Goal: Contribute content

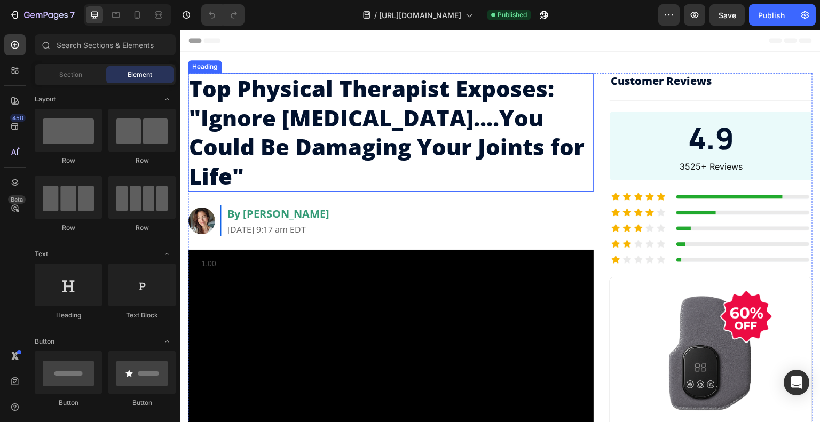
click at [387, 107] on h2 "Top Physical Therapist Exposes: "Ignore [MEDICAL_DATA]....You Could Be Damaging…" at bounding box center [391, 132] width 406 height 119
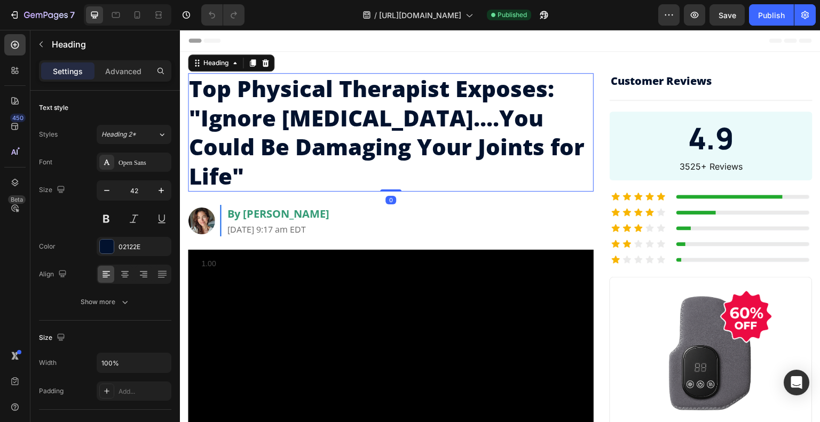
click at [425, 127] on h2 "Top Physical Therapist Exposes: "Ignore [MEDICAL_DATA]....You Could Be Damaging…" at bounding box center [391, 132] width 406 height 119
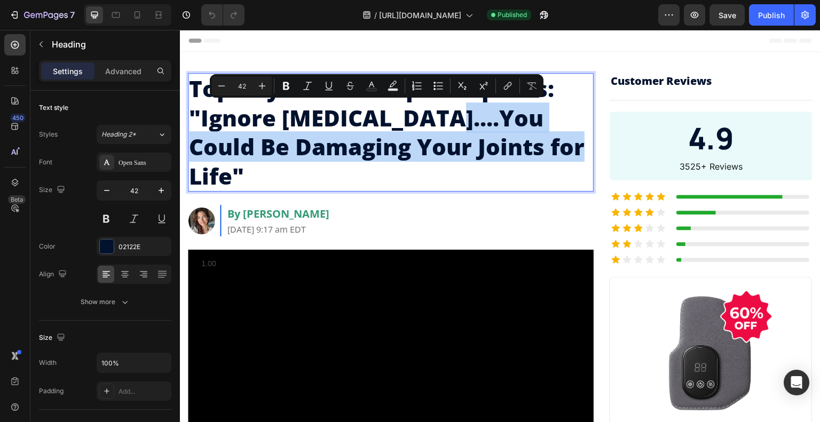
drag, startPoint x: 417, startPoint y: 112, endPoint x: 522, endPoint y: 151, distance: 111.7
click at [524, 152] on p "Top Physical Therapist Exposes: "Ignore [MEDICAL_DATA]....You Could Be Damaging…" at bounding box center [391, 132] width 404 height 116
copy p "You Could Be Damaging Your Joints for Life"
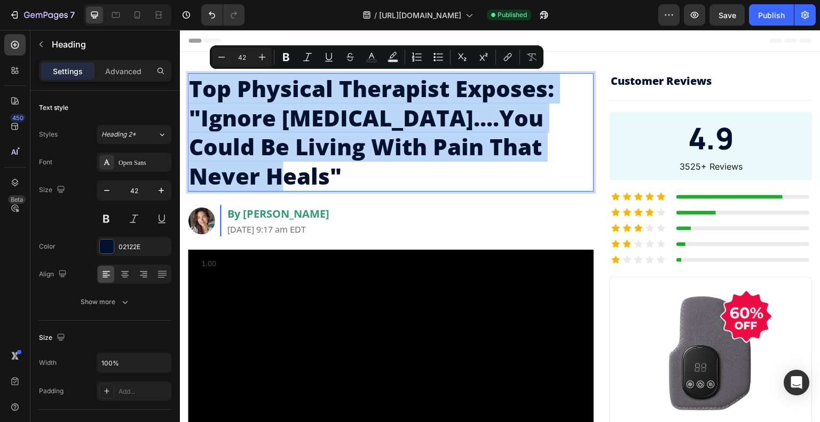
copy p "Top Physical Therapist Exposes: "Ignore [MEDICAL_DATA]....You Could Be Living W…"
click at [411, 112] on p "Top Physical Therapist Exposes: "Ignore [MEDICAL_DATA]....You Could Be Living W…" at bounding box center [391, 132] width 404 height 116
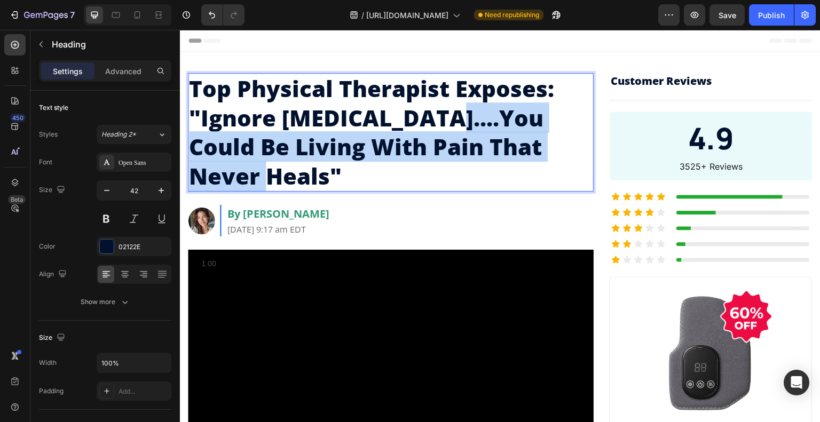
drag, startPoint x: 421, startPoint y: 117, endPoint x: 253, endPoint y: 174, distance: 177.5
click at [253, 174] on p "Top Physical Therapist Exposes: "Ignore [MEDICAL_DATA]....You Could Be Living W…" at bounding box center [391, 132] width 404 height 116
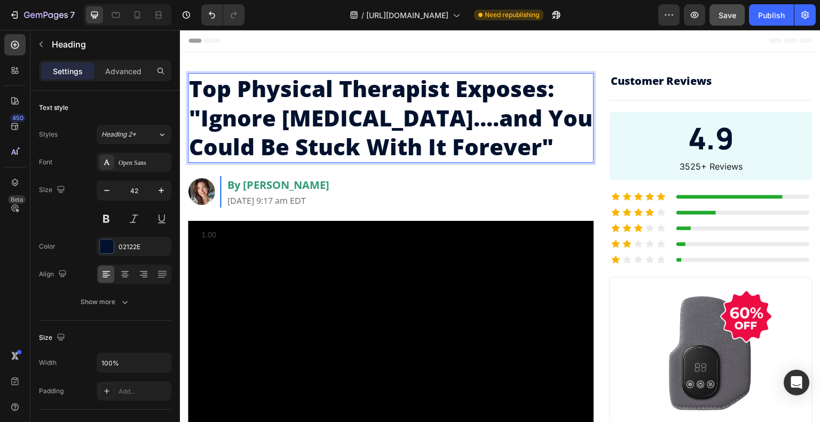
click at [727, 8] on button "Save" at bounding box center [727, 14] width 35 height 21
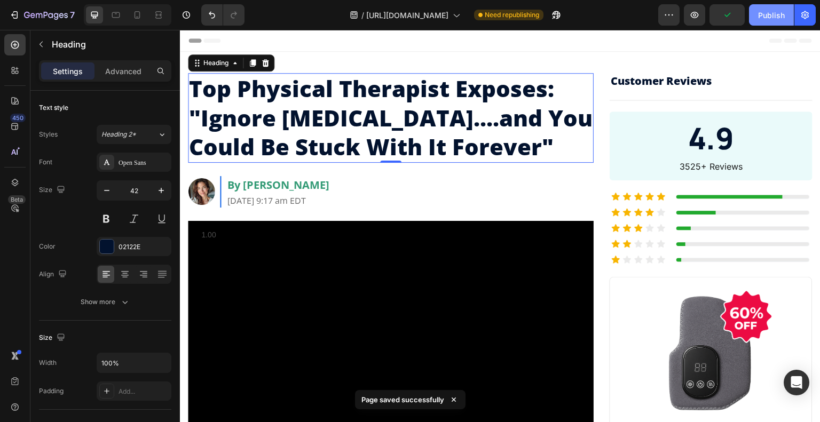
click at [780, 10] on button "Publish" at bounding box center [771, 14] width 45 height 21
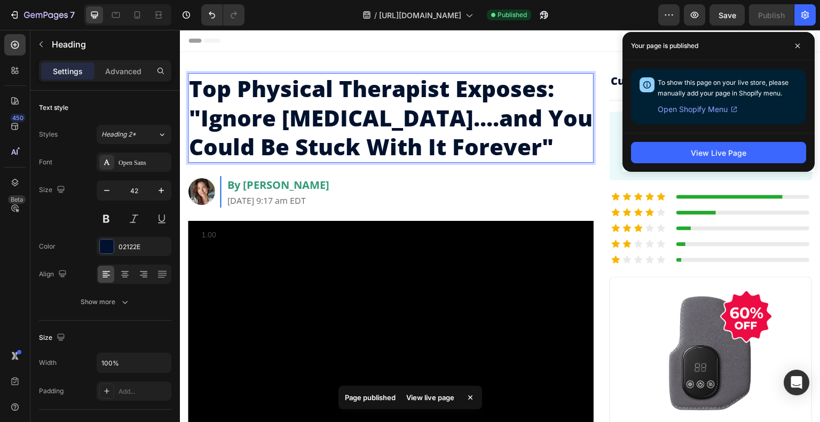
click at [280, 117] on p "Top Physical Therapist Exposes: "Ignore [MEDICAL_DATA]....and You Could Be Stuc…" at bounding box center [391, 118] width 404 height 88
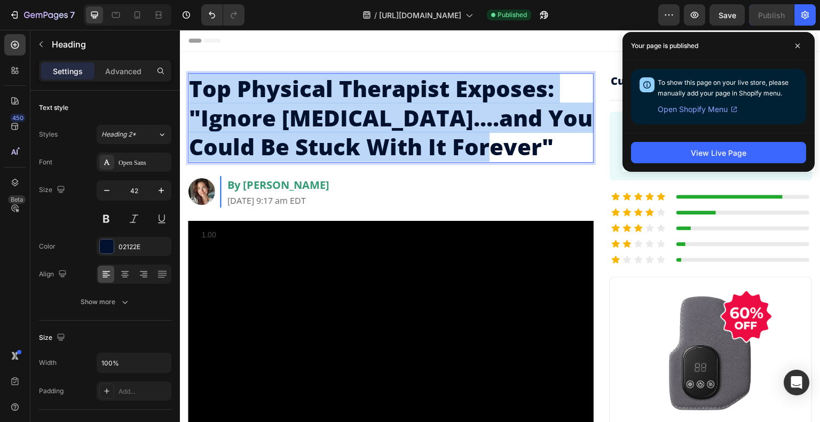
drag, startPoint x: 486, startPoint y: 145, endPoint x: 187, endPoint y: 90, distance: 303.6
click at [188, 91] on h2 "Top Physical Therapist Exposes: "Ignore [MEDICAL_DATA]....and You Could Be Stuc…" at bounding box center [391, 118] width 406 height 90
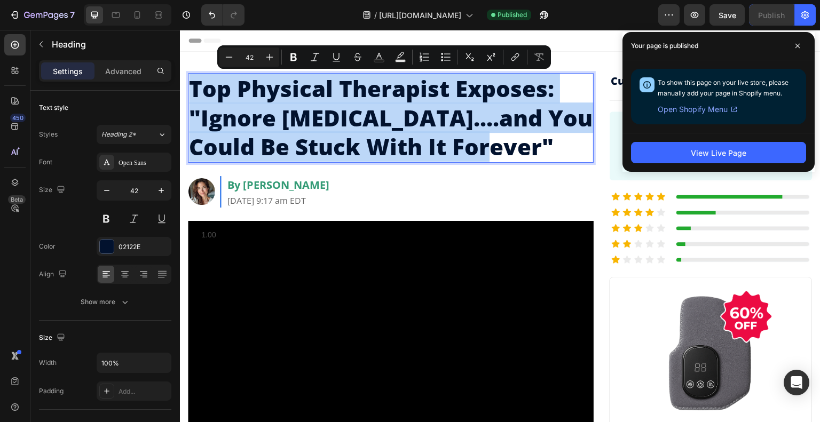
copy p "Top Physical Therapist Exposes: "Ignore [MEDICAL_DATA]....and You Could Be Stuc…"
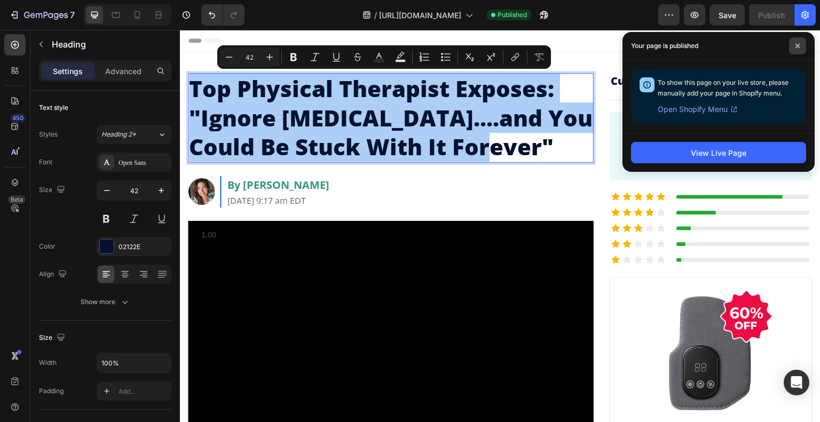
click at [796, 47] on icon at bounding box center [798, 46] width 4 height 4
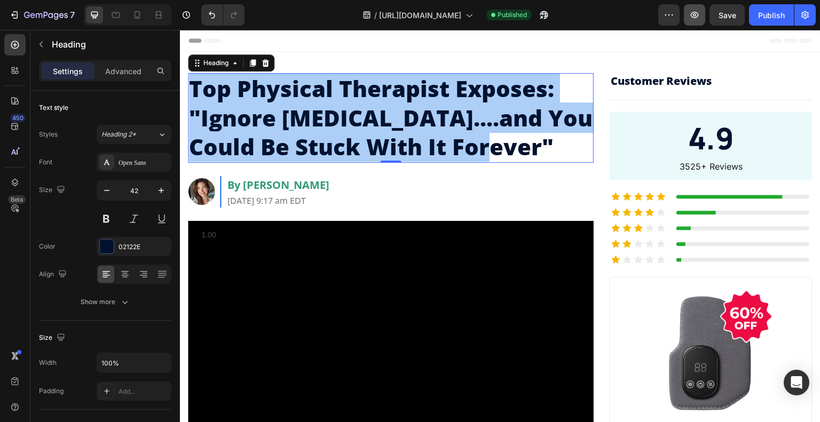
click at [700, 19] on icon "button" at bounding box center [694, 15] width 11 height 11
